Goal: Information Seeking & Learning: Learn about a topic

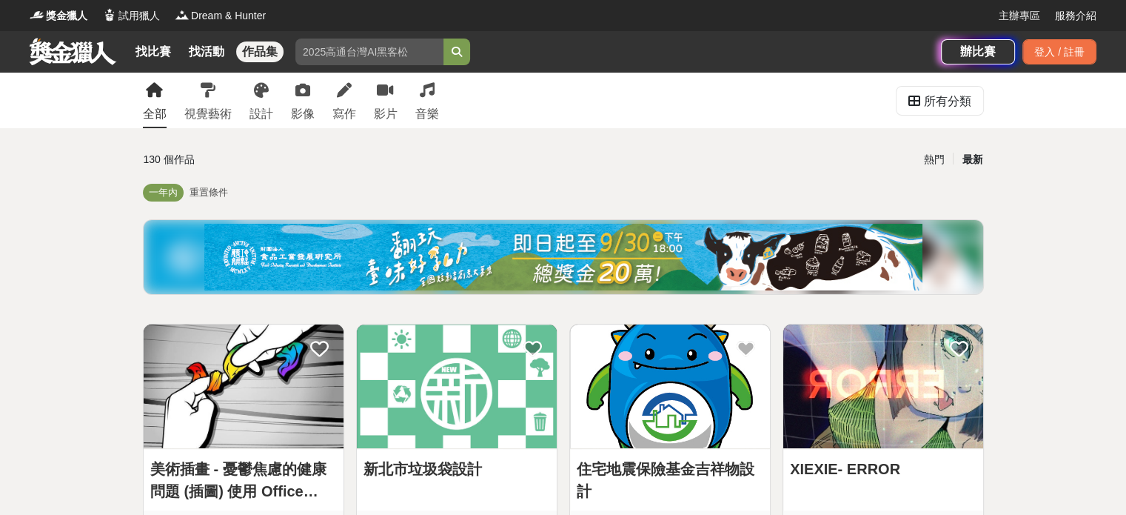
click at [84, 47] on link at bounding box center [73, 51] width 90 height 28
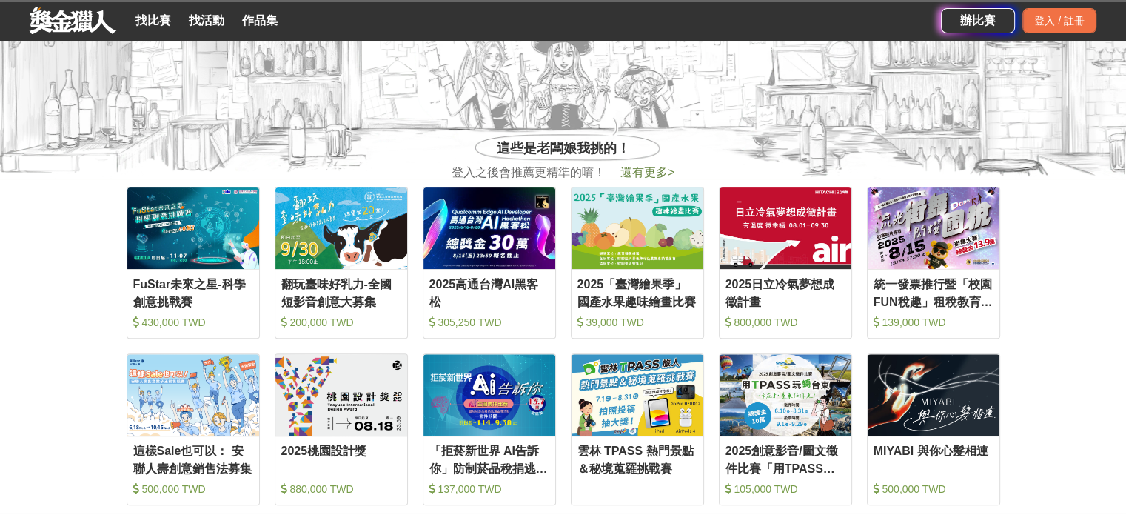
scroll to position [592, 0]
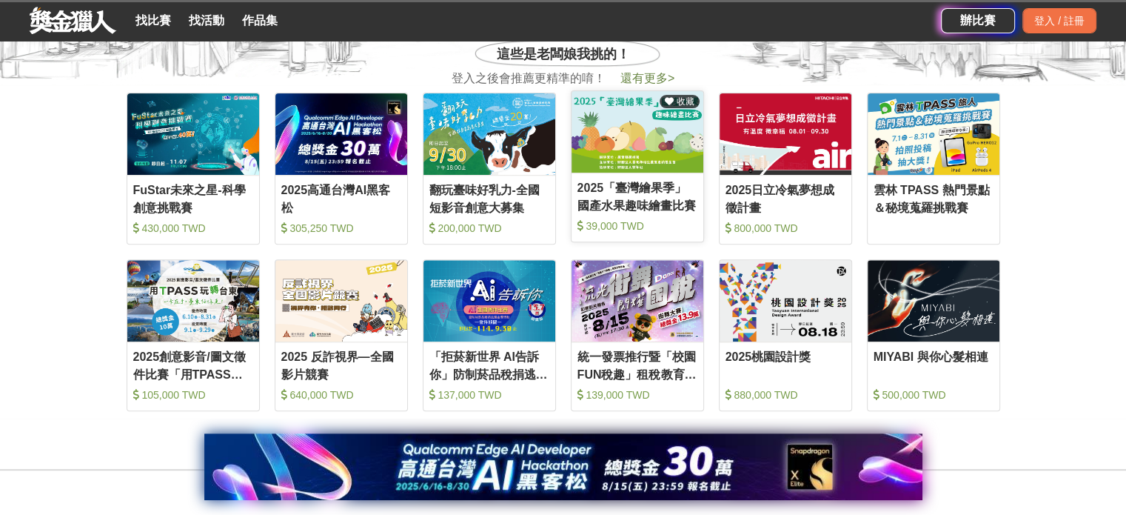
click at [622, 138] on img at bounding box center [638, 131] width 132 height 81
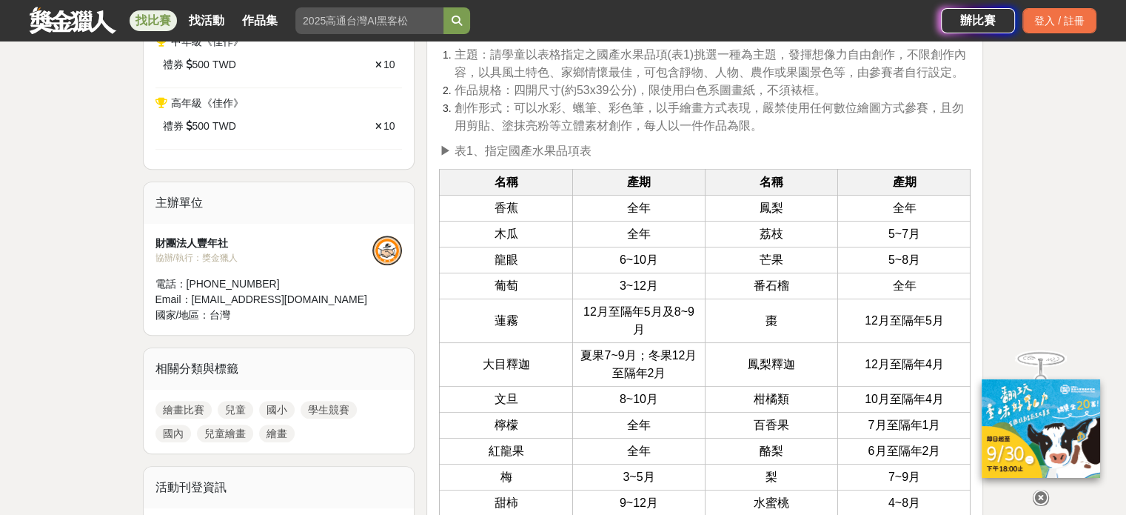
scroll to position [962, 0]
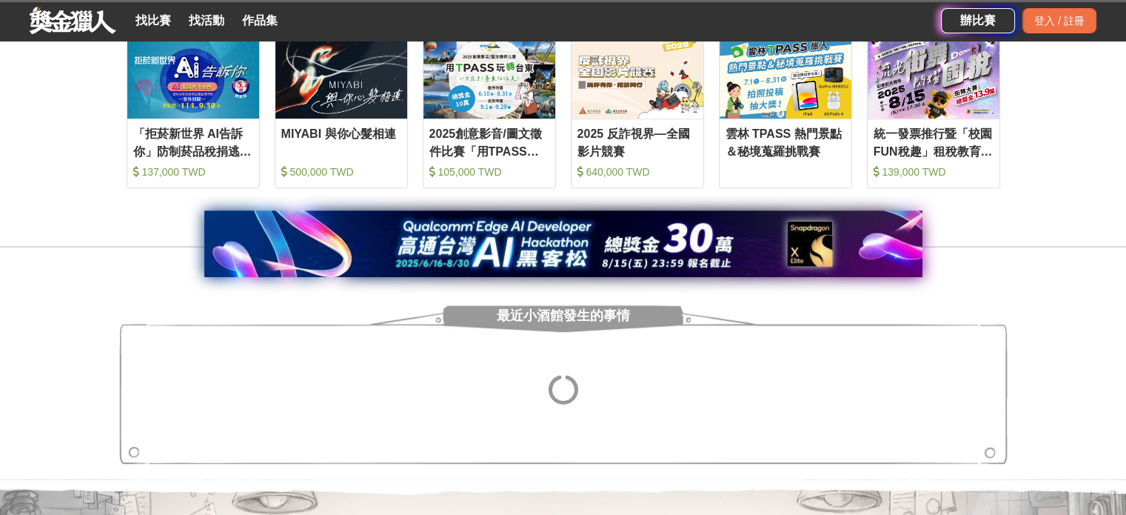
scroll to position [592, 0]
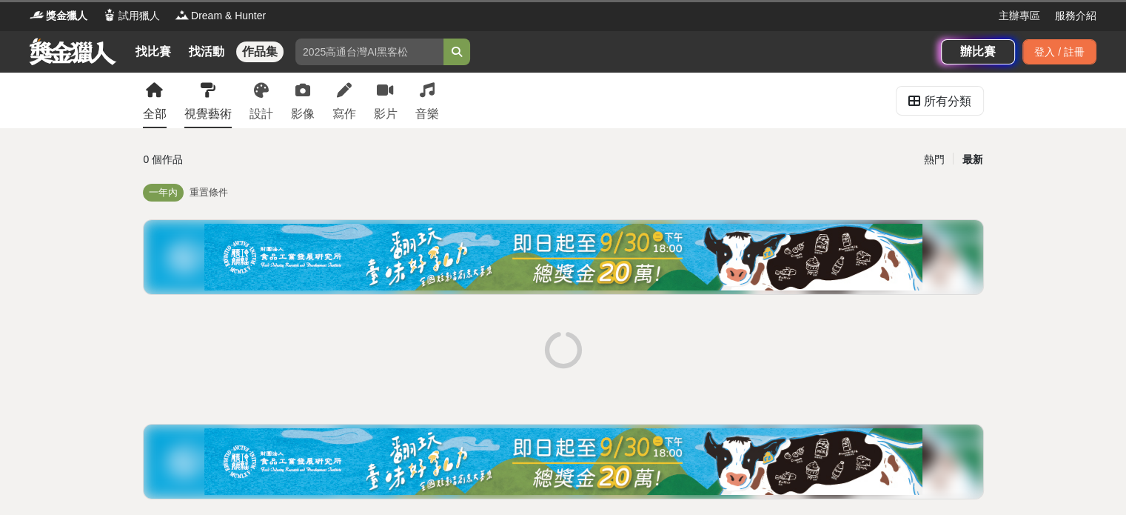
click at [224, 106] on div "視覺藝術" at bounding box center [207, 114] width 47 height 18
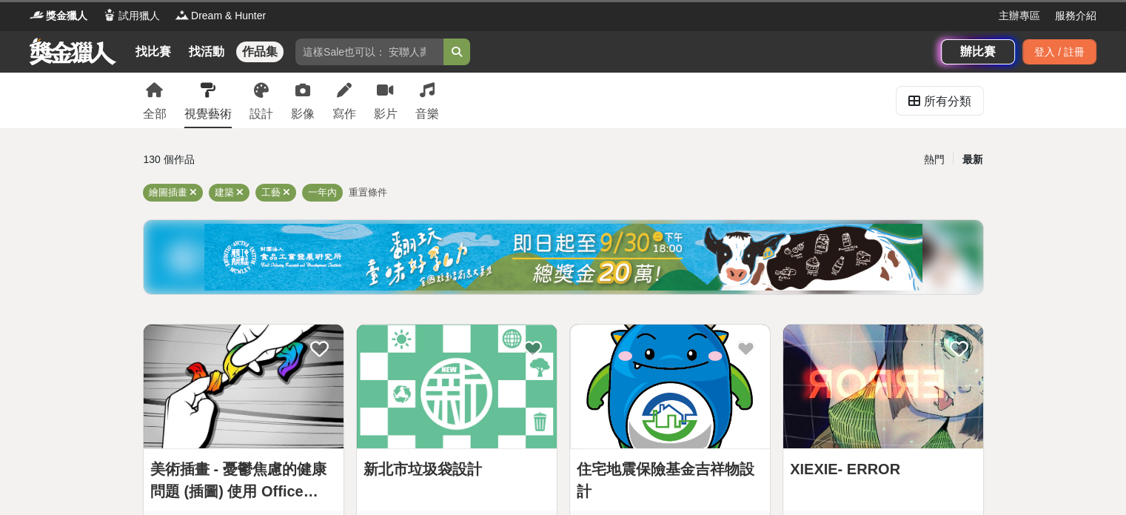
click at [94, 47] on link at bounding box center [73, 51] width 90 height 28
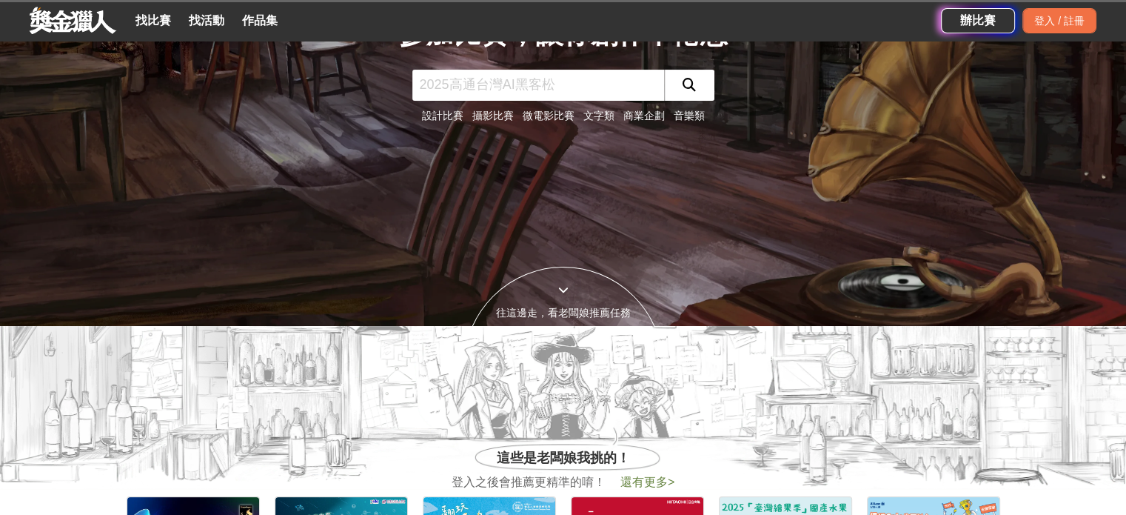
scroll to position [148, 0]
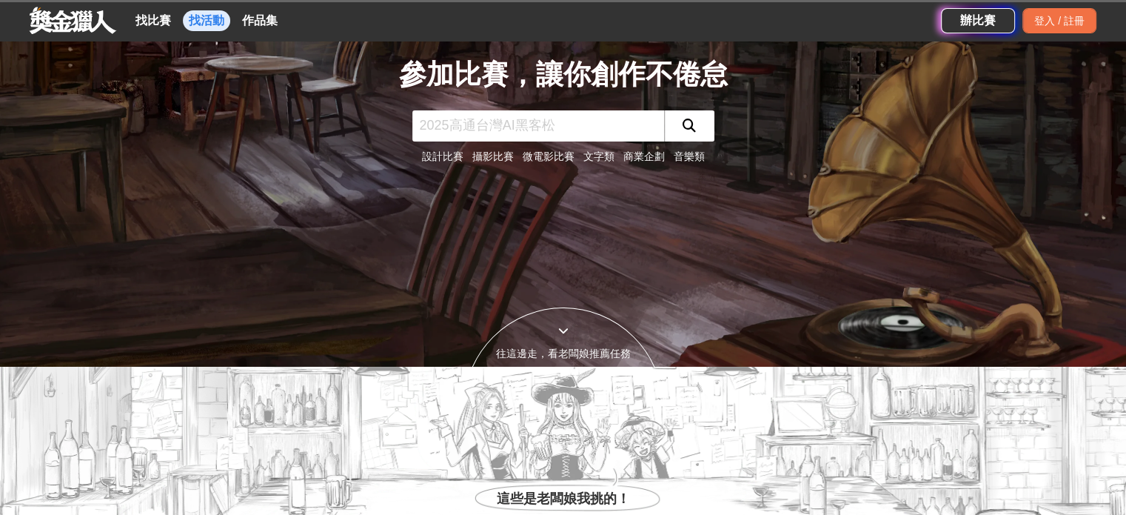
click at [207, 19] on link "找活動" at bounding box center [206, 20] width 47 height 21
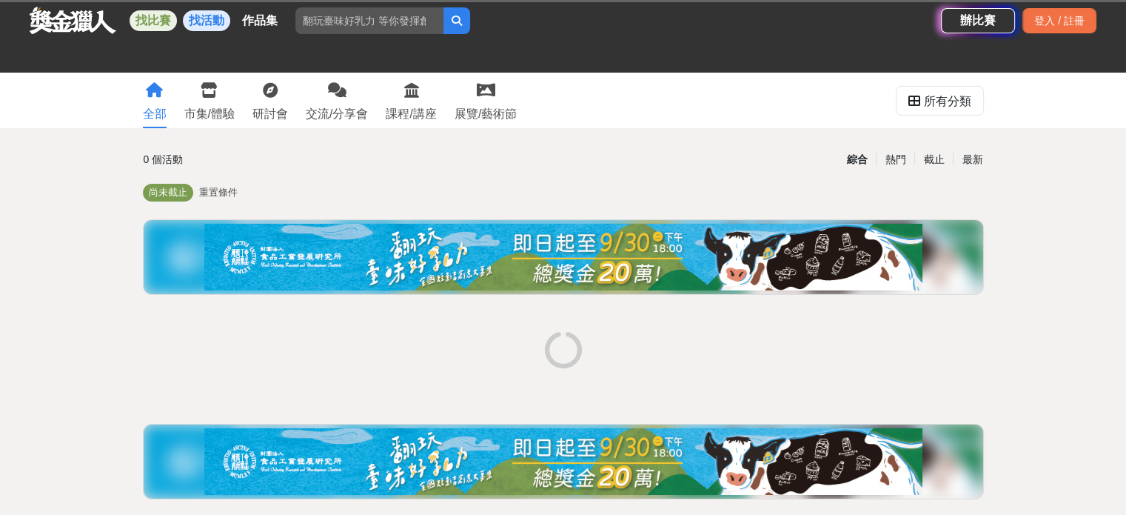
click at [155, 27] on link "找比賽" at bounding box center [153, 20] width 47 height 21
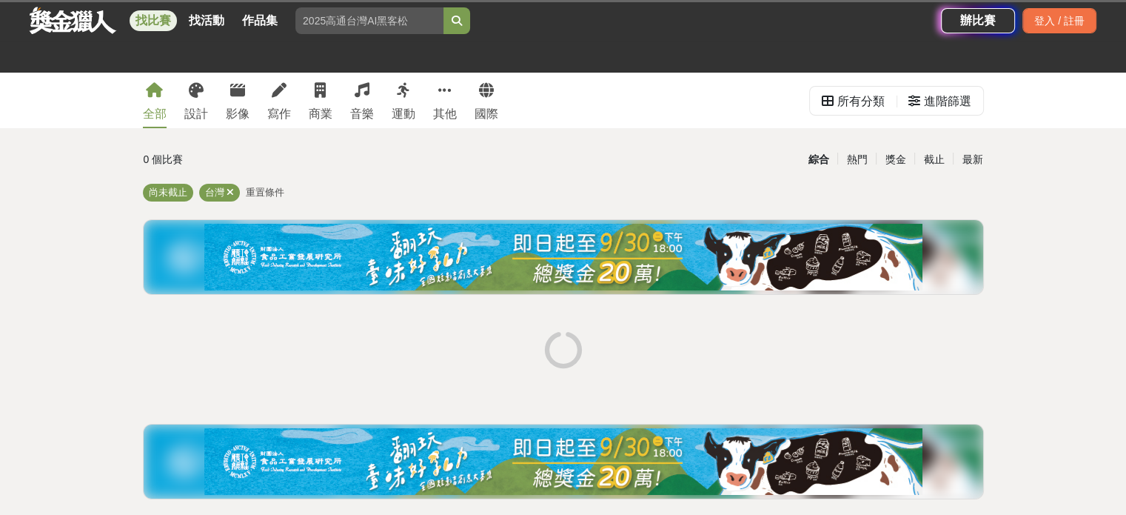
click at [181, 79] on div "全部 設計 影像 寫作 商業 音樂 運動 其他 國際" at bounding box center [320, 101] width 373 height 56
click at [191, 87] on icon at bounding box center [196, 90] width 15 height 15
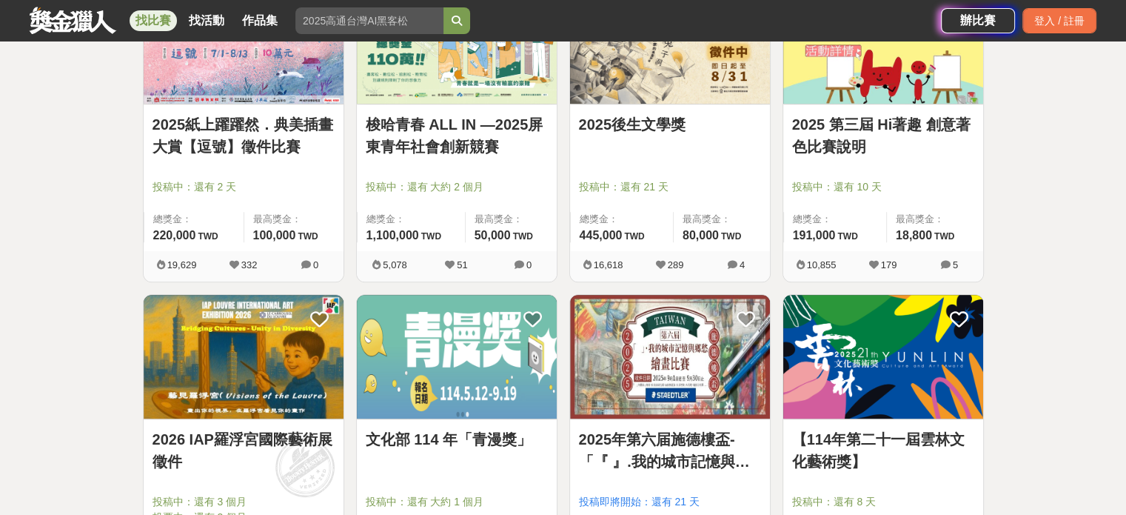
scroll to position [850, 0]
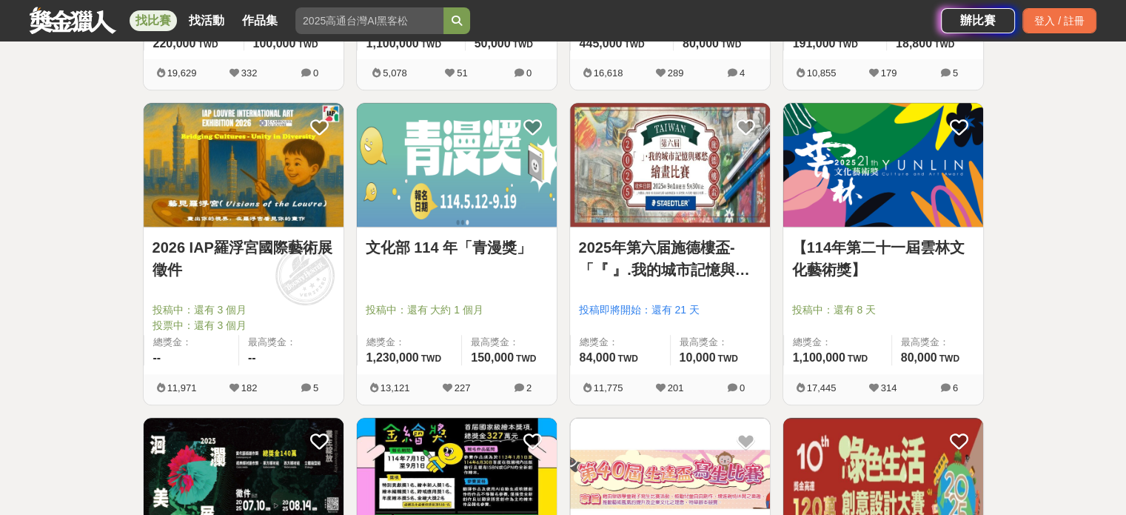
click at [502, 165] on img at bounding box center [457, 165] width 200 height 124
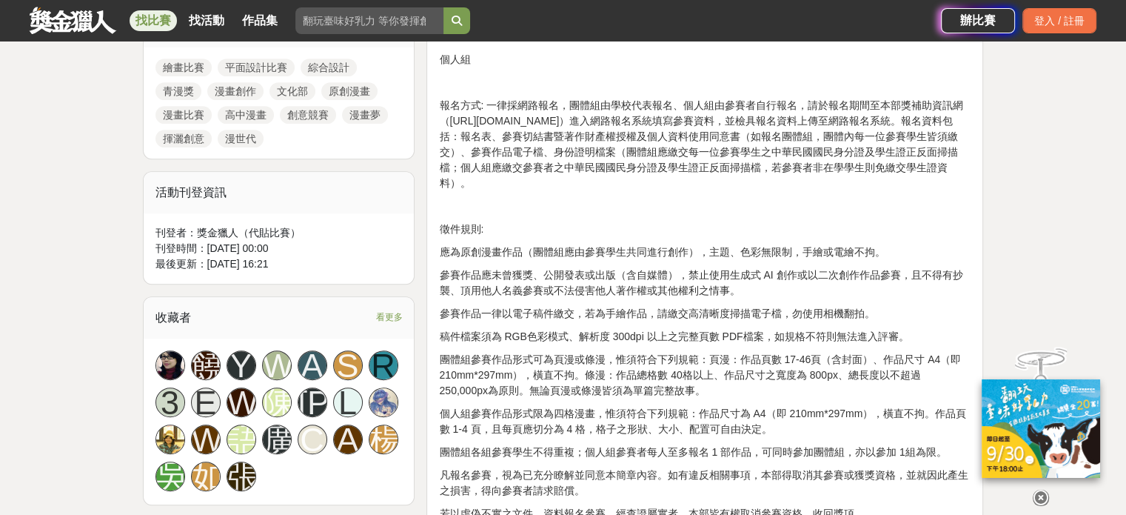
scroll to position [814, 0]
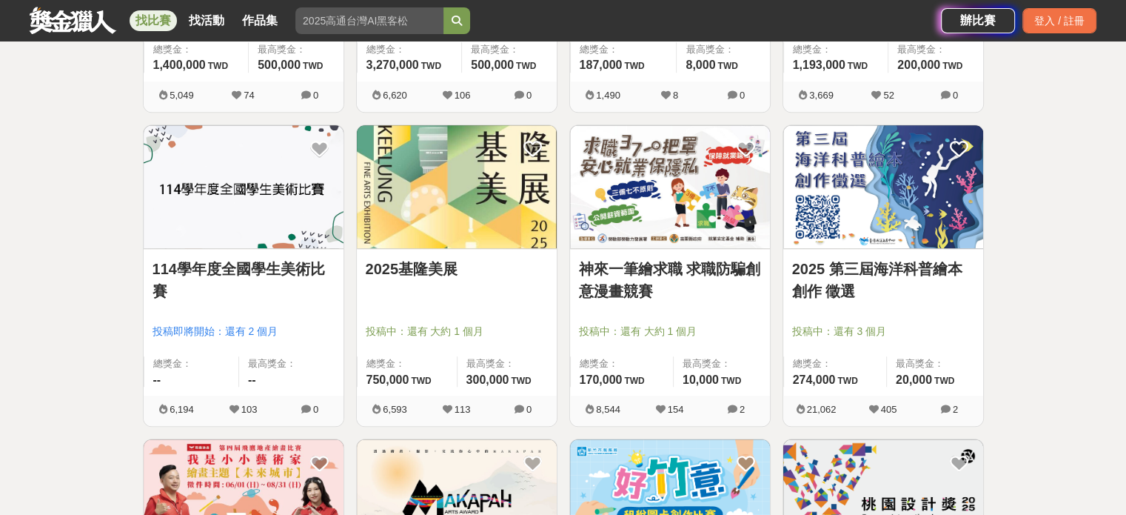
scroll to position [1298, 0]
